Goal: Complete application form: Complete application form

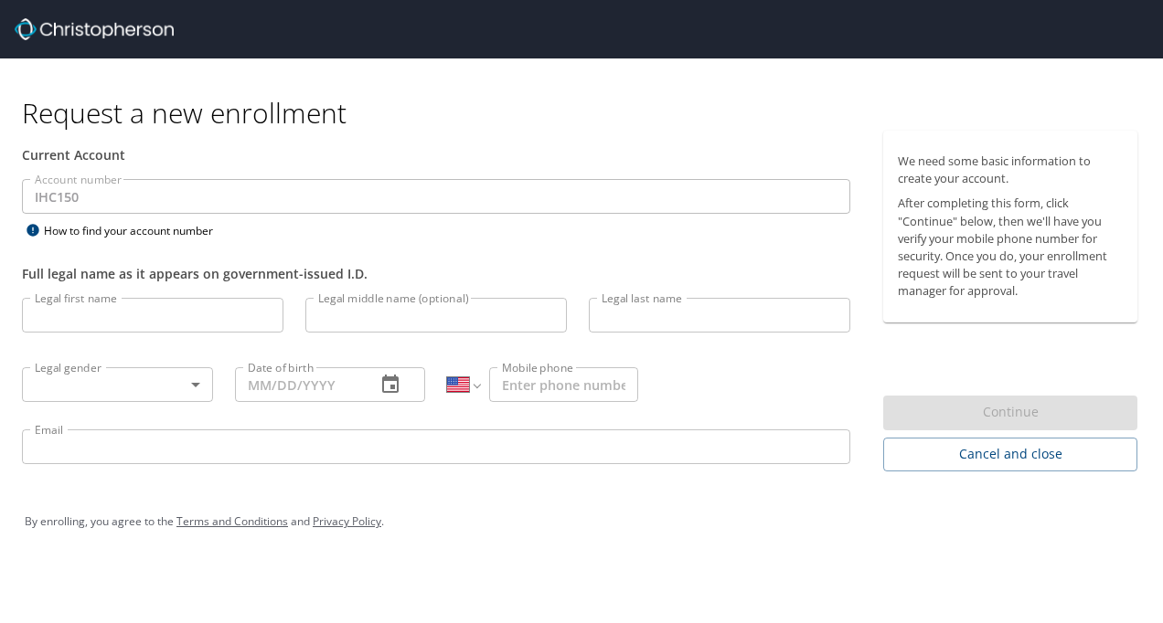
select select "US"
click at [99, 319] on input "Legal first name" at bounding box center [152, 315] width 261 height 35
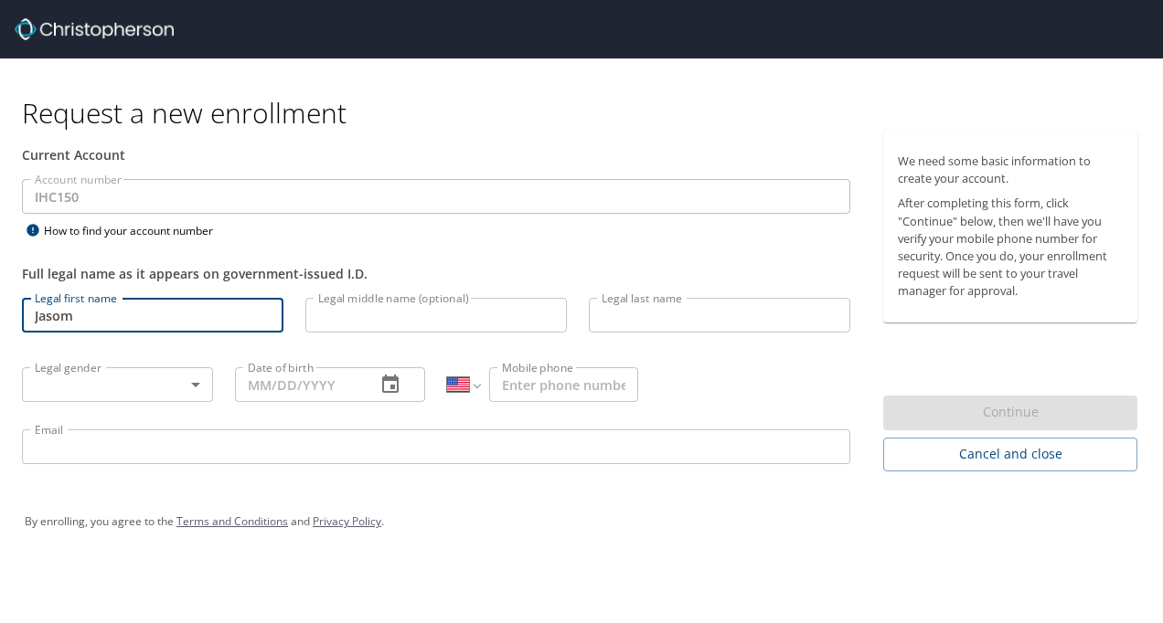
click at [99, 314] on input "Jasom" at bounding box center [152, 315] width 261 height 35
type input "[PERSON_NAME]"
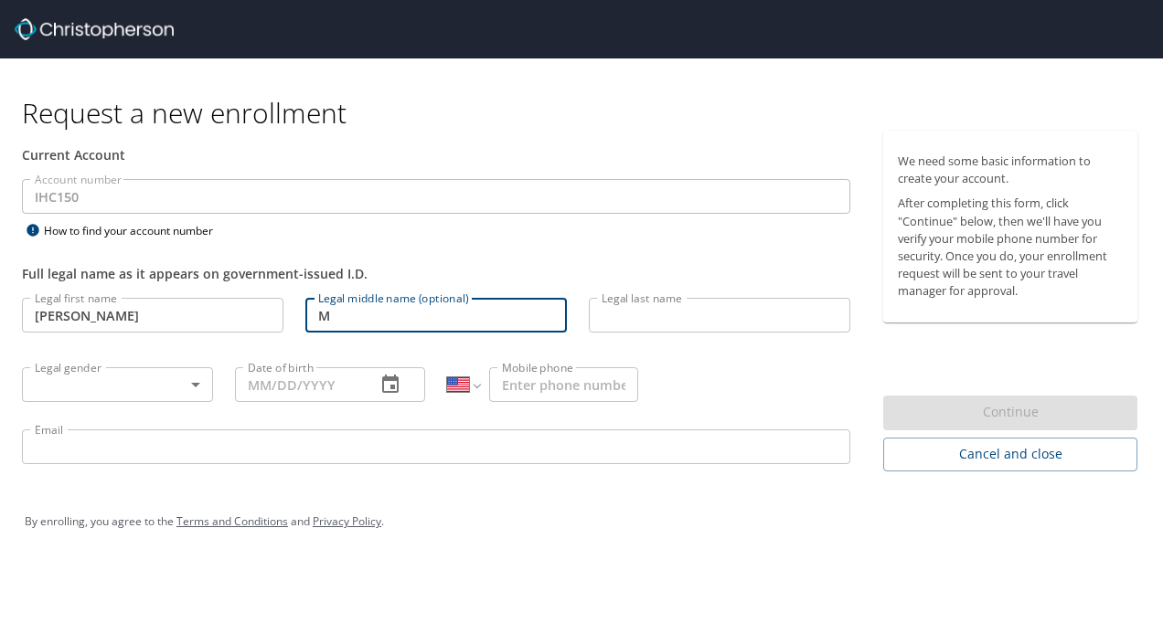
type input "M"
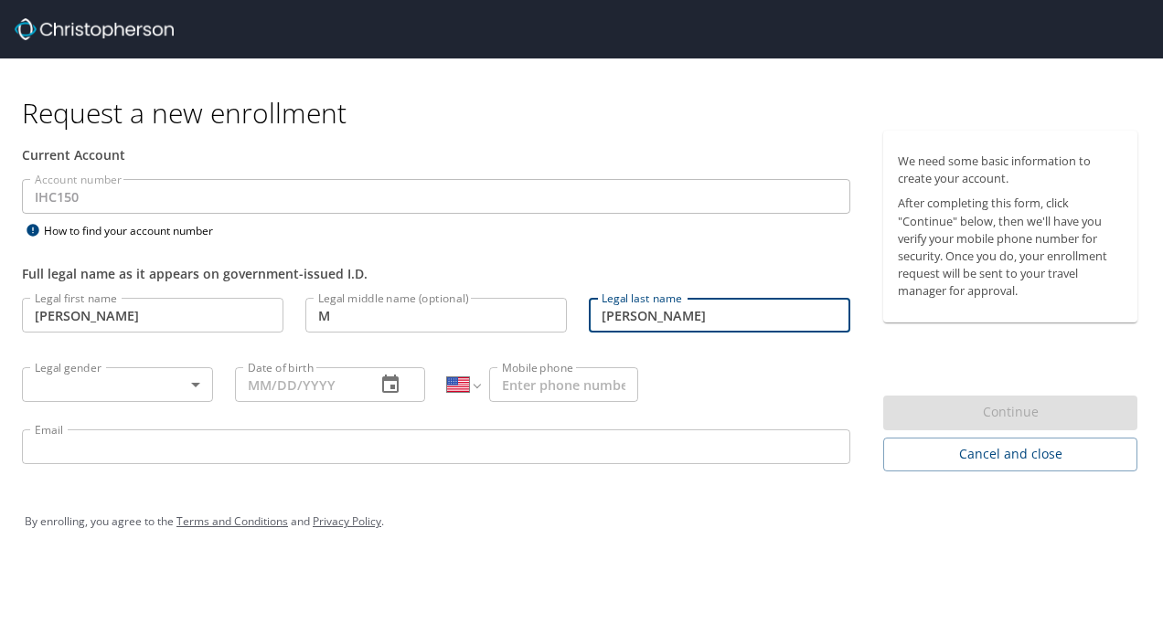
type input "[PERSON_NAME]"
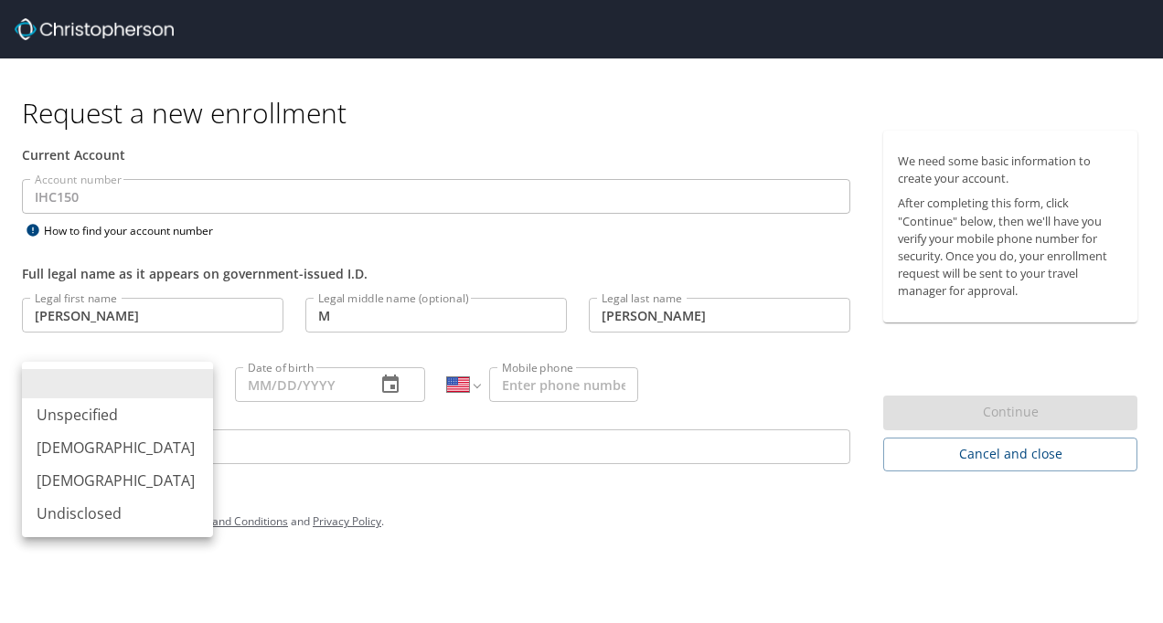
click at [57, 372] on body "Request a new enrollment Current Account Account number IHC150 Account number H…" at bounding box center [581, 311] width 1163 height 623
click at [102, 453] on li "Male" at bounding box center [117, 447] width 191 height 33
type input "Male"
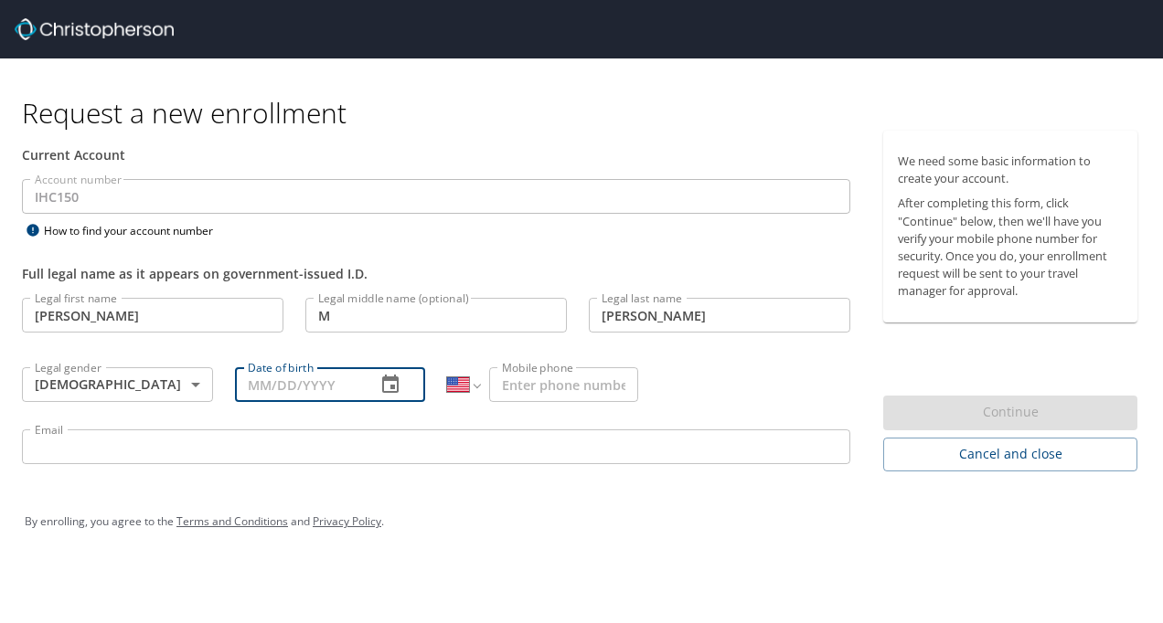
click at [325, 389] on input "Date of birth" at bounding box center [298, 384] width 127 height 35
type input "11/08/1971"
click at [523, 383] on input "Mobile phone" at bounding box center [563, 384] width 149 height 35
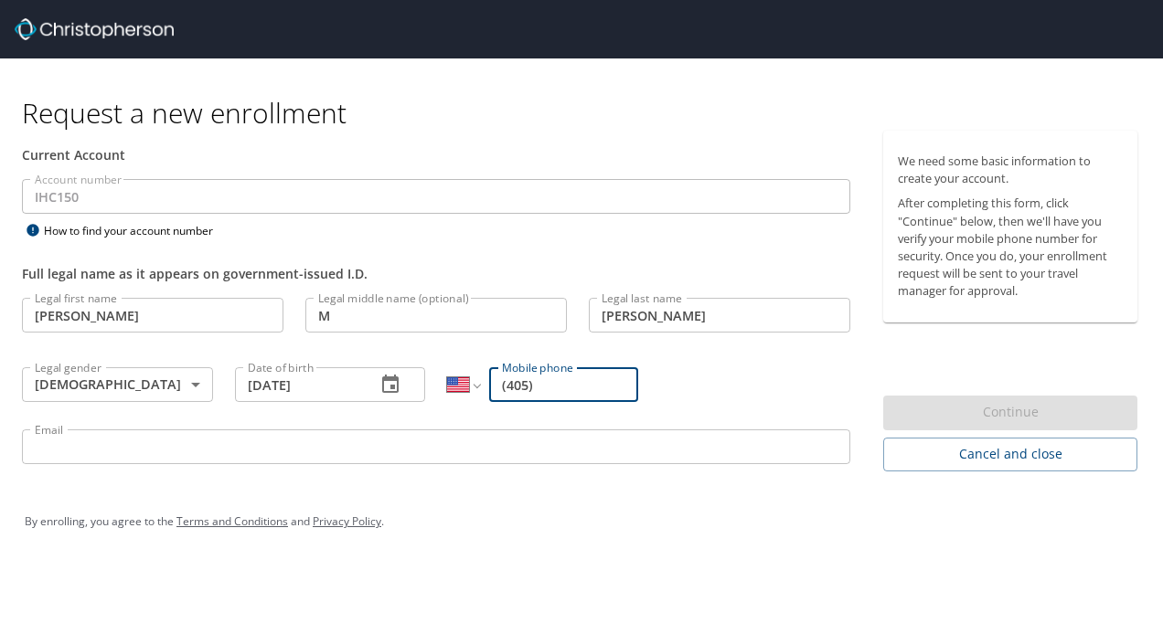
click at [546, 381] on input "(405)" at bounding box center [563, 384] width 149 height 35
type input "(405) 981-7350"
click at [161, 446] on input "Email" at bounding box center [436, 447] width 828 height 35
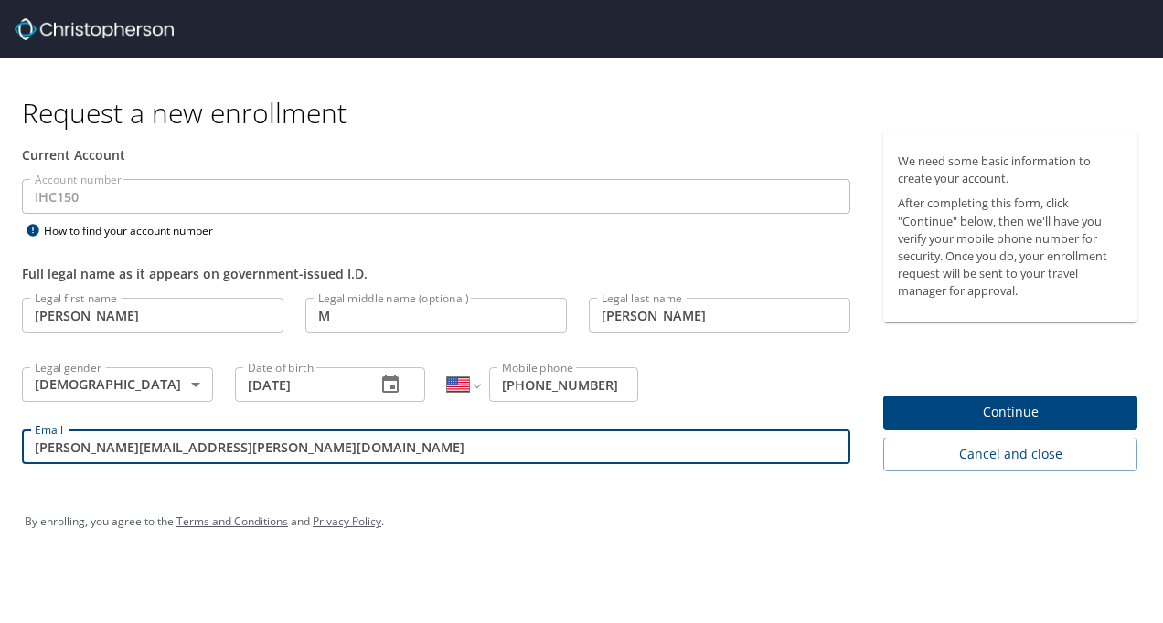
type input "[PERSON_NAME][EMAIL_ADDRESS][PERSON_NAME][DOMAIN_NAME]"
click at [399, 495] on div "By enrolling, you agree to the Terms and Conditions and Privacy Policy ." at bounding box center [581, 522] width 1141 height 82
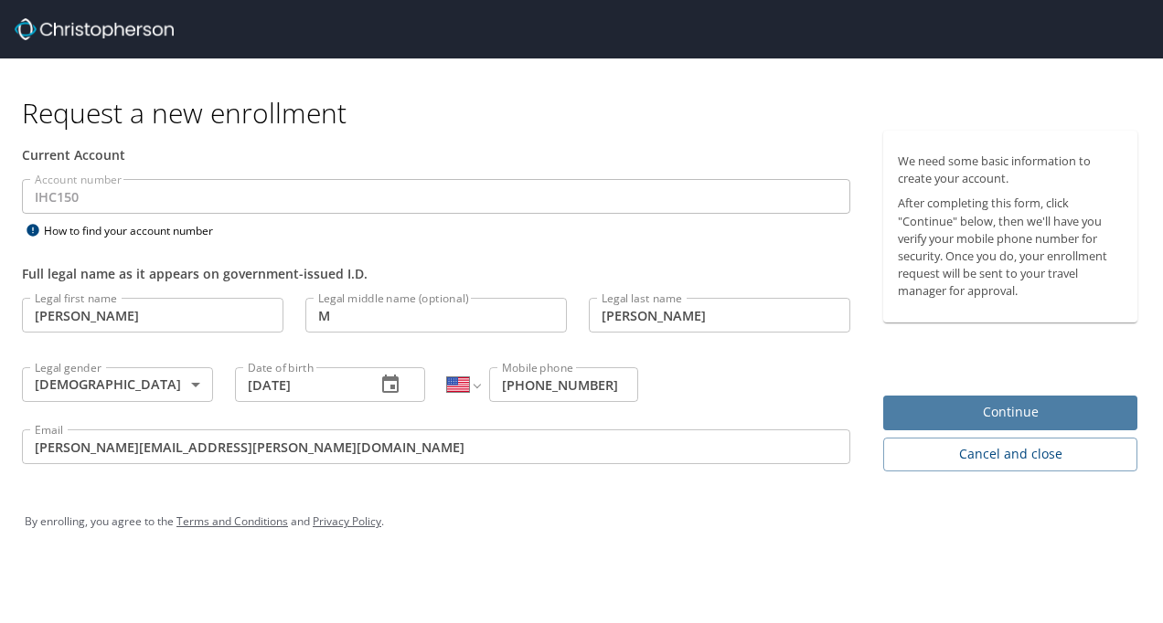
click at [1039, 413] on span "Continue" at bounding box center [1010, 412] width 225 height 23
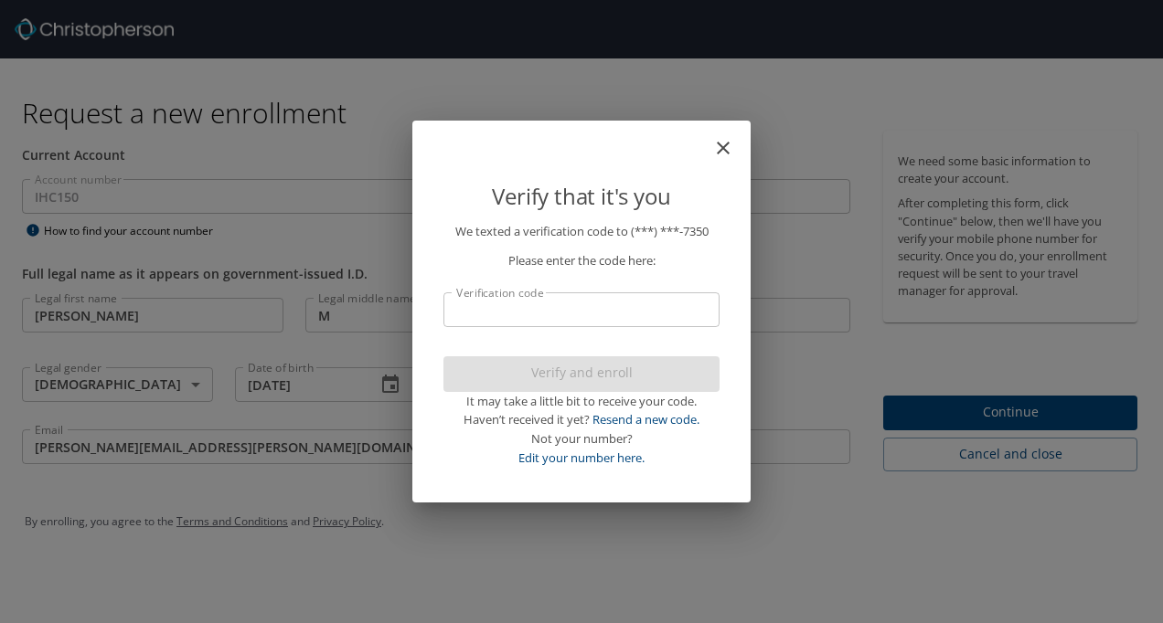
click at [534, 313] on input "Verification code" at bounding box center [581, 310] width 276 height 35
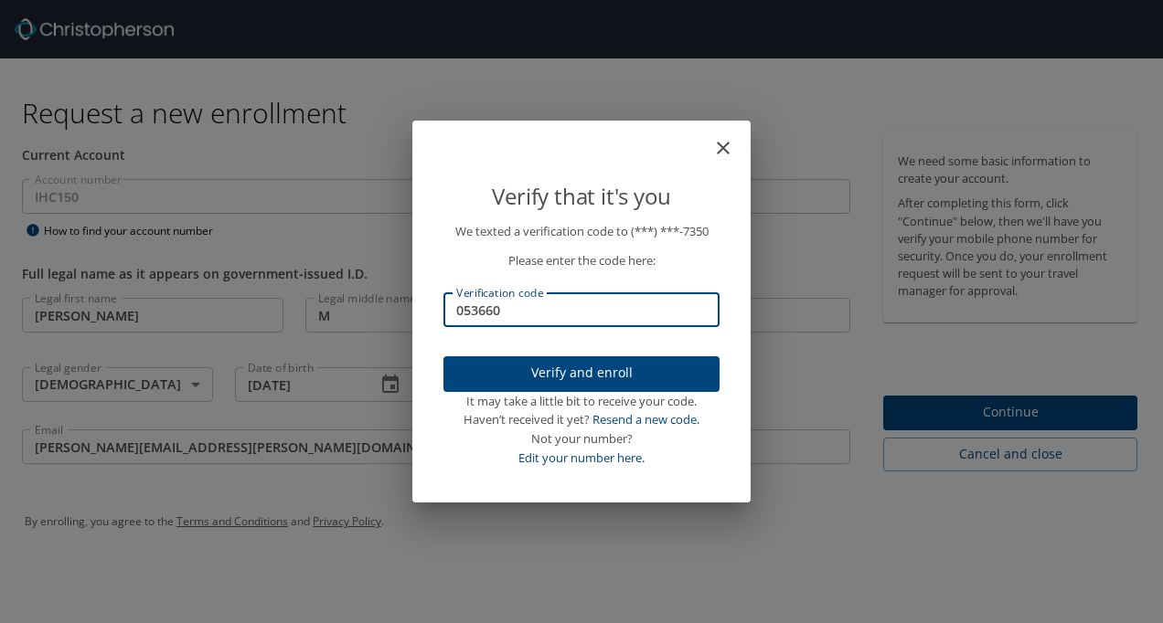
type input "053660"
click at [574, 380] on span "Verify and enroll" at bounding box center [581, 373] width 247 height 23
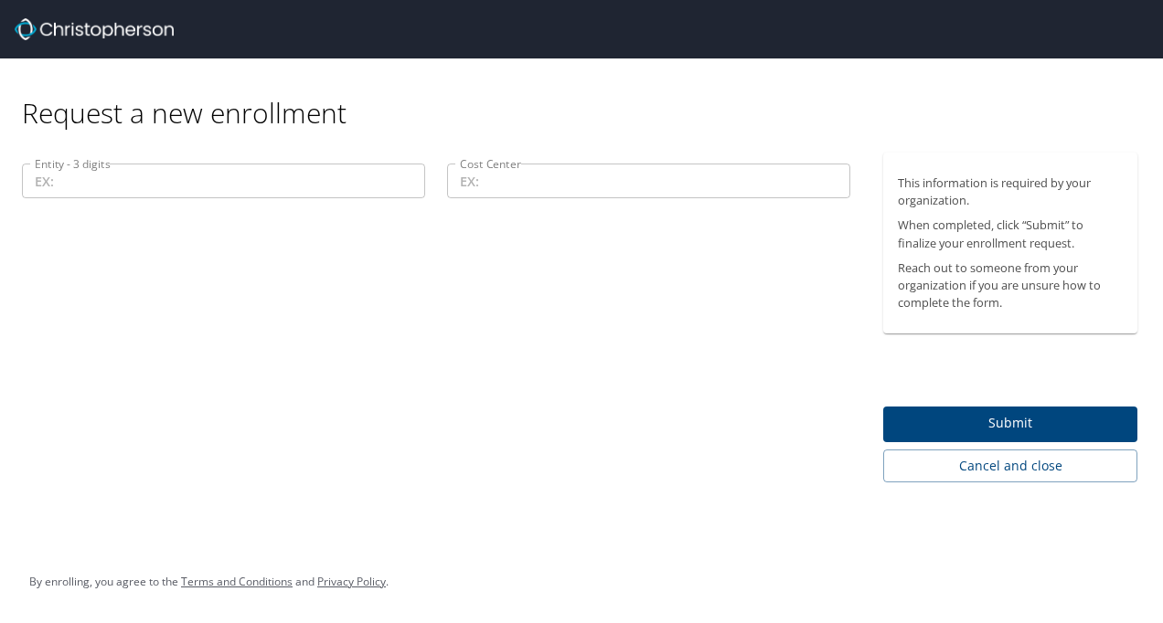
click at [101, 190] on input "Entity - 3 digits" at bounding box center [223, 181] width 403 height 35
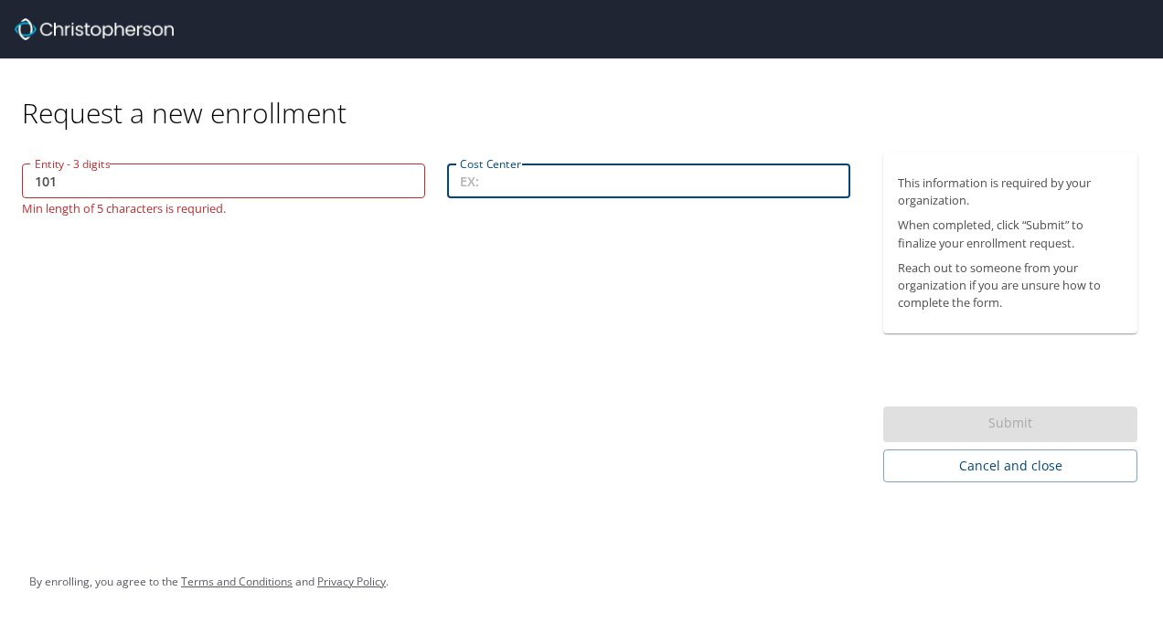
click at [101, 190] on input "101" at bounding box center [223, 181] width 403 height 35
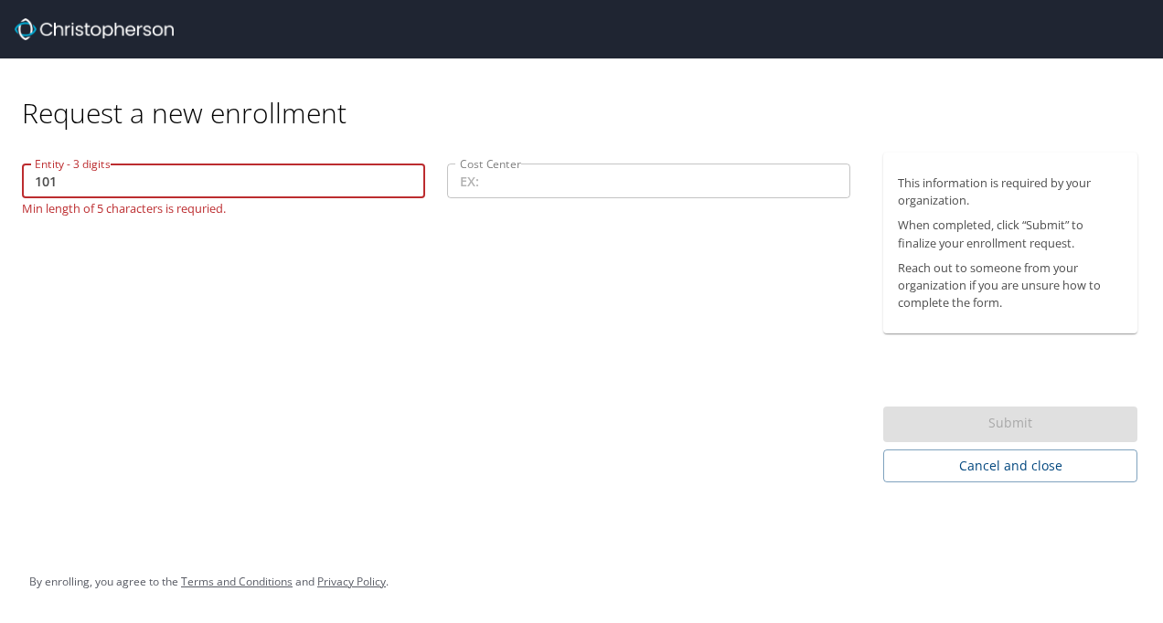
click at [101, 192] on input "101" at bounding box center [223, 181] width 403 height 35
drag, startPoint x: 101, startPoint y: 187, endPoint x: 28, endPoint y: 188, distance: 72.2
click at [28, 188] on input "101" at bounding box center [223, 181] width 403 height 35
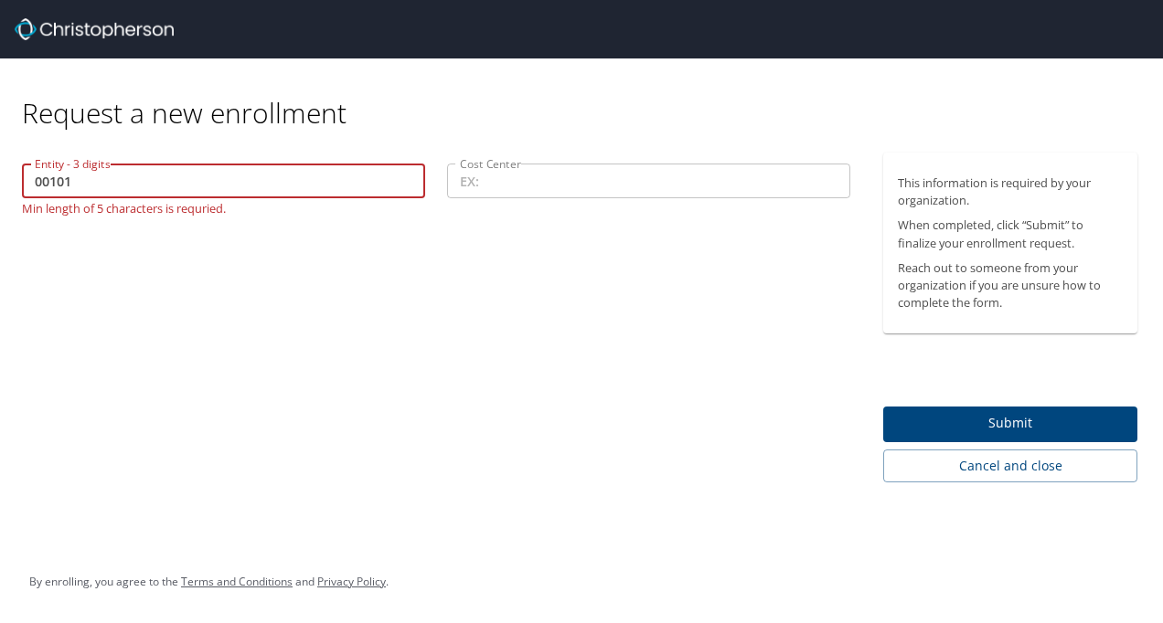
type input "00101"
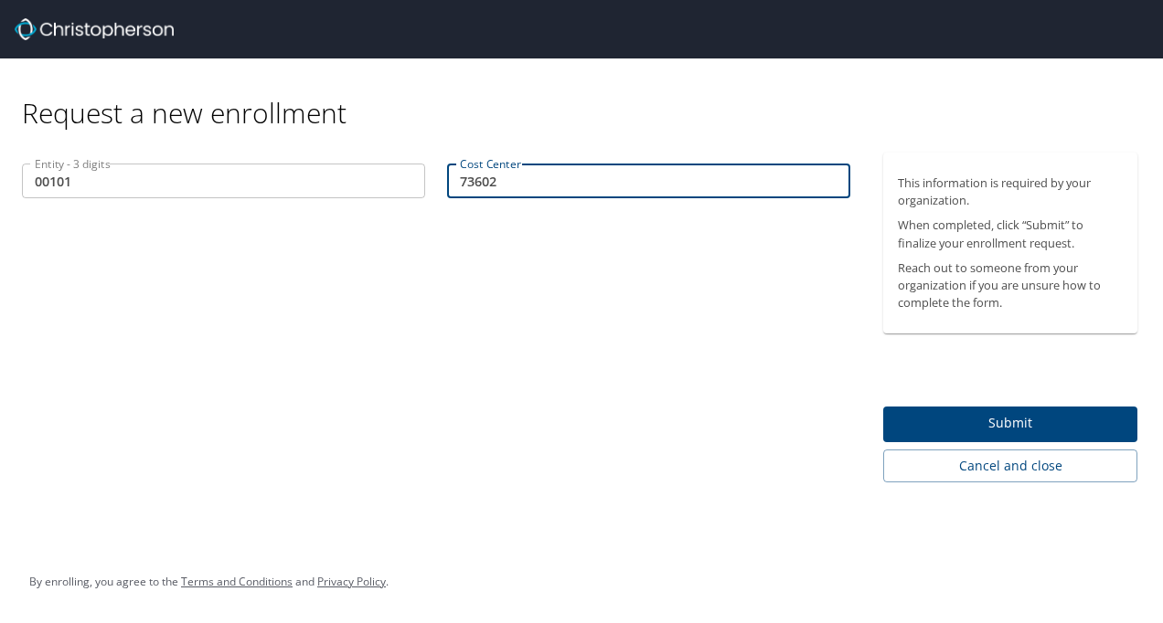
type input "73602"
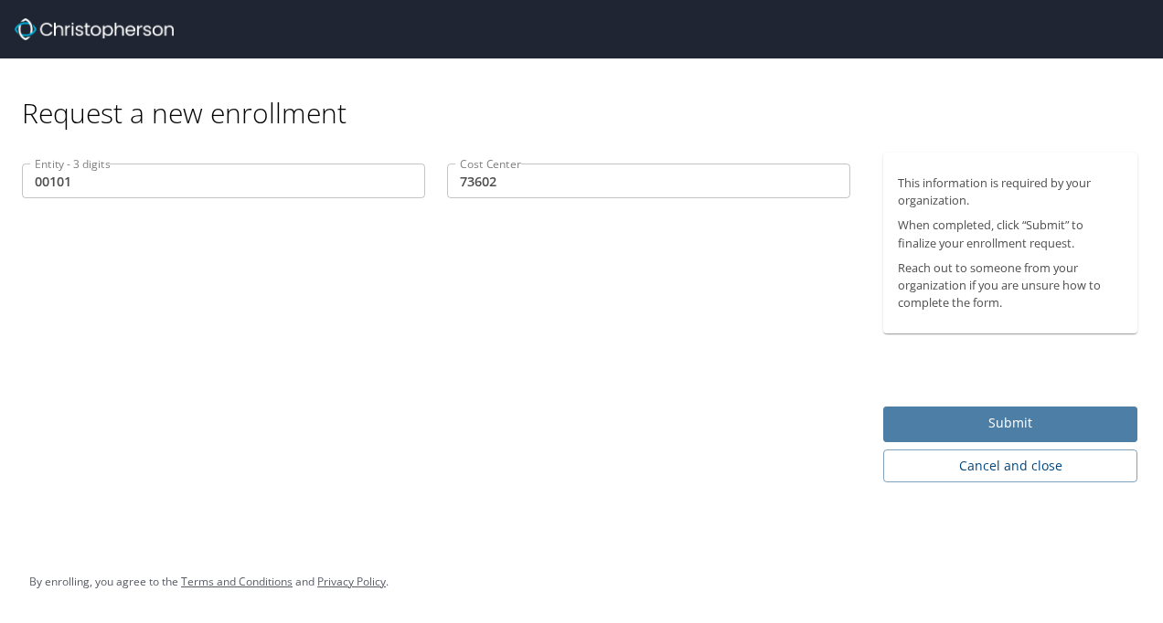
click at [969, 411] on button "Submit" at bounding box center [1010, 425] width 254 height 36
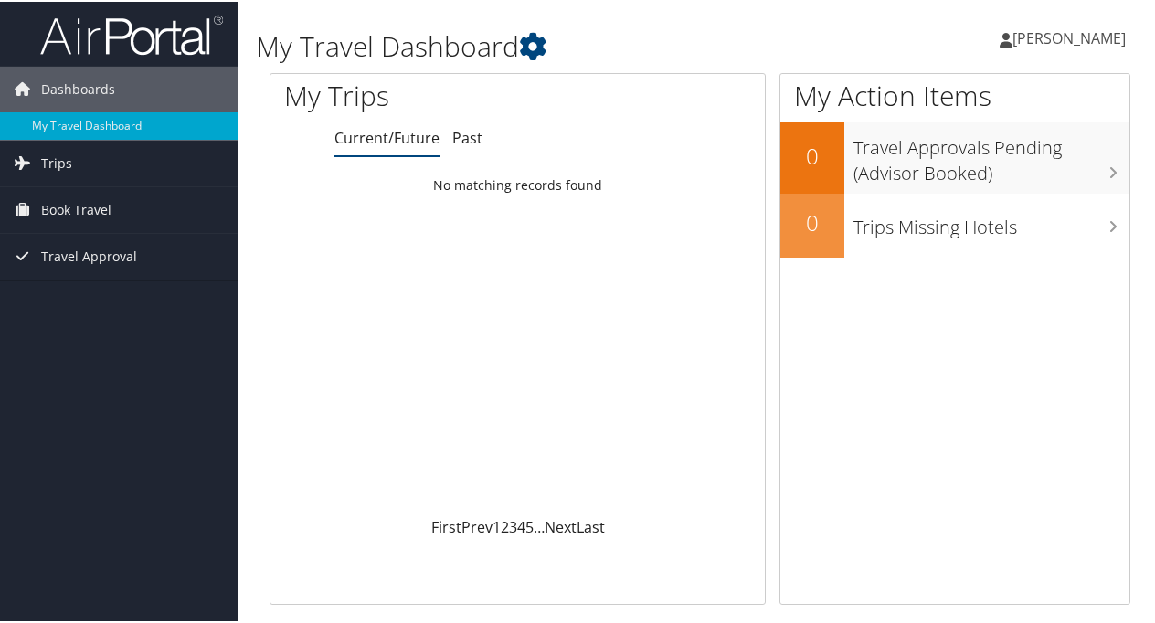
click at [1013, 35] on icon at bounding box center [1006, 38] width 13 height 15
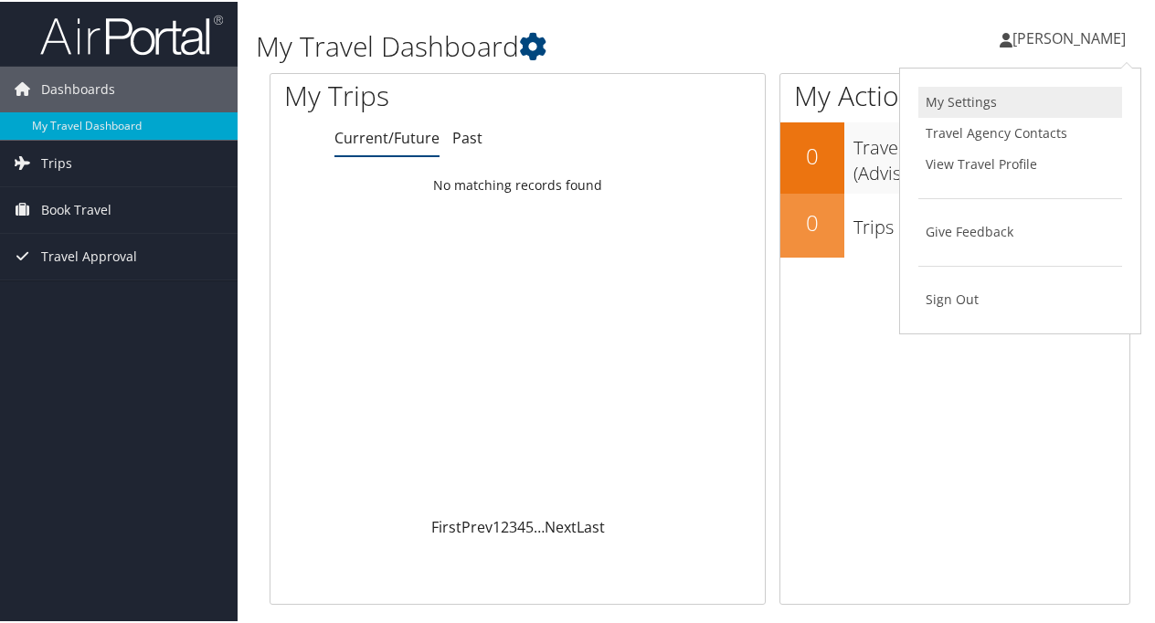
click at [960, 106] on link "My Settings" at bounding box center [1021, 100] width 204 height 31
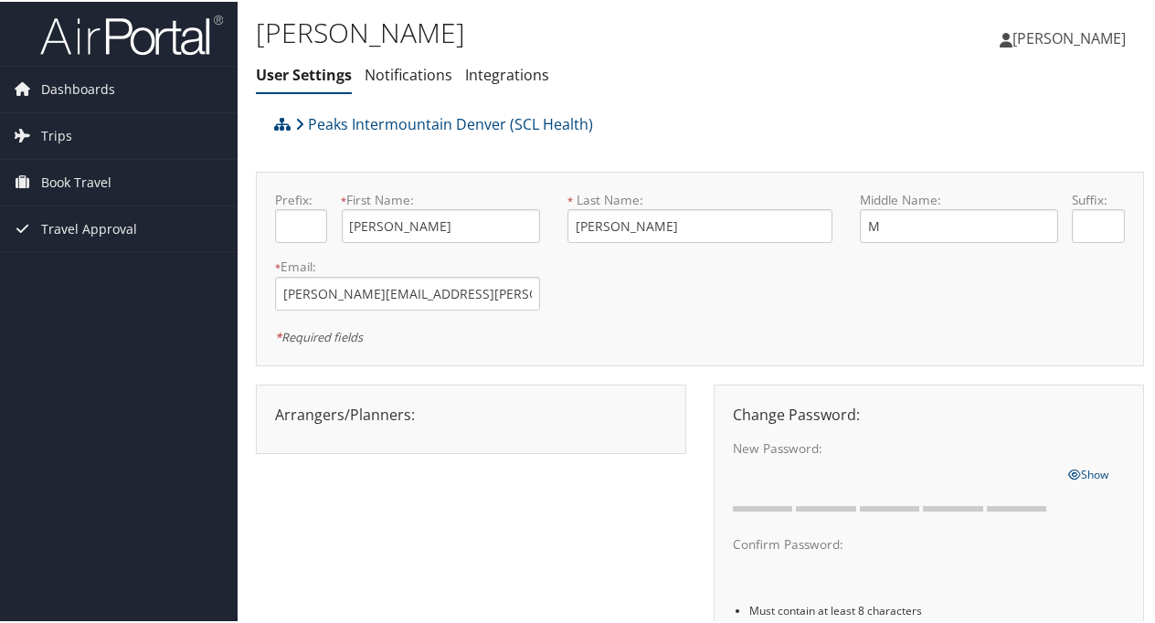
click at [1030, 30] on span "[PERSON_NAME]" at bounding box center [1069, 37] width 113 height 20
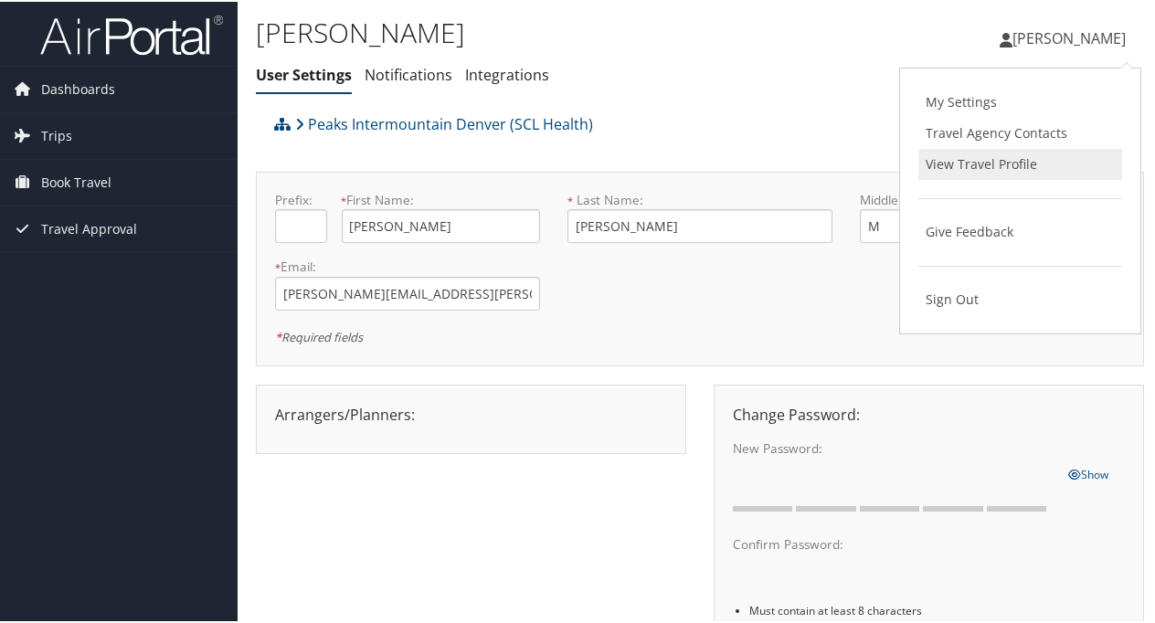
click at [971, 161] on link "View Travel Profile" at bounding box center [1021, 162] width 204 height 31
